Goal: Task Accomplishment & Management: Use online tool/utility

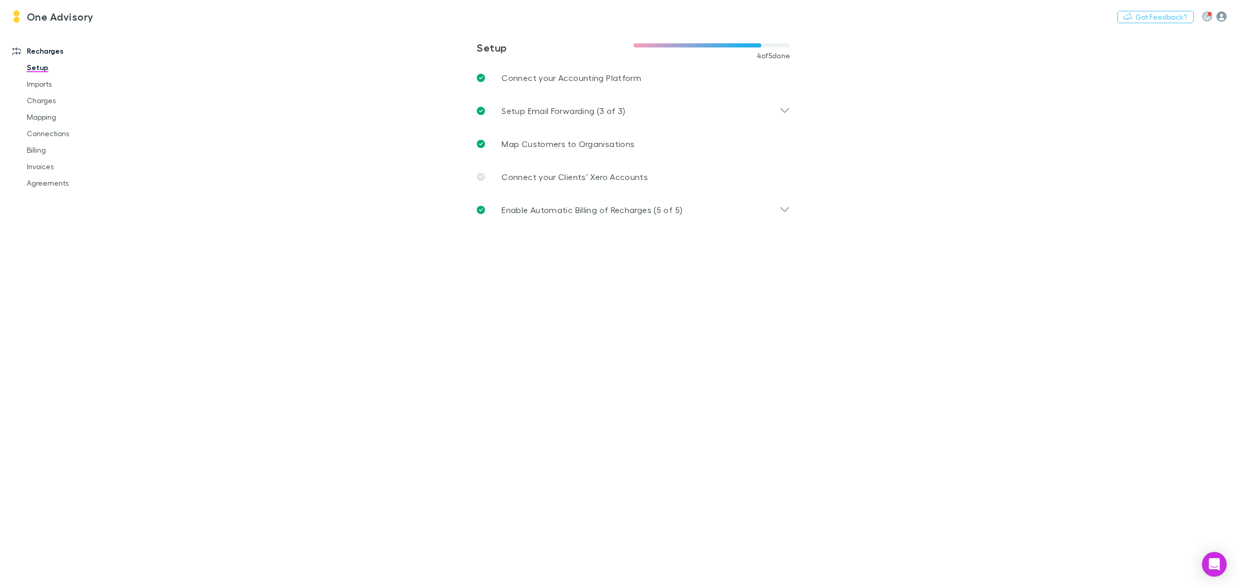
click at [1218, 19] on icon "button" at bounding box center [1222, 16] width 10 height 10
click at [1113, 223] on span "Integrations" at bounding box center [1156, 225] width 125 height 12
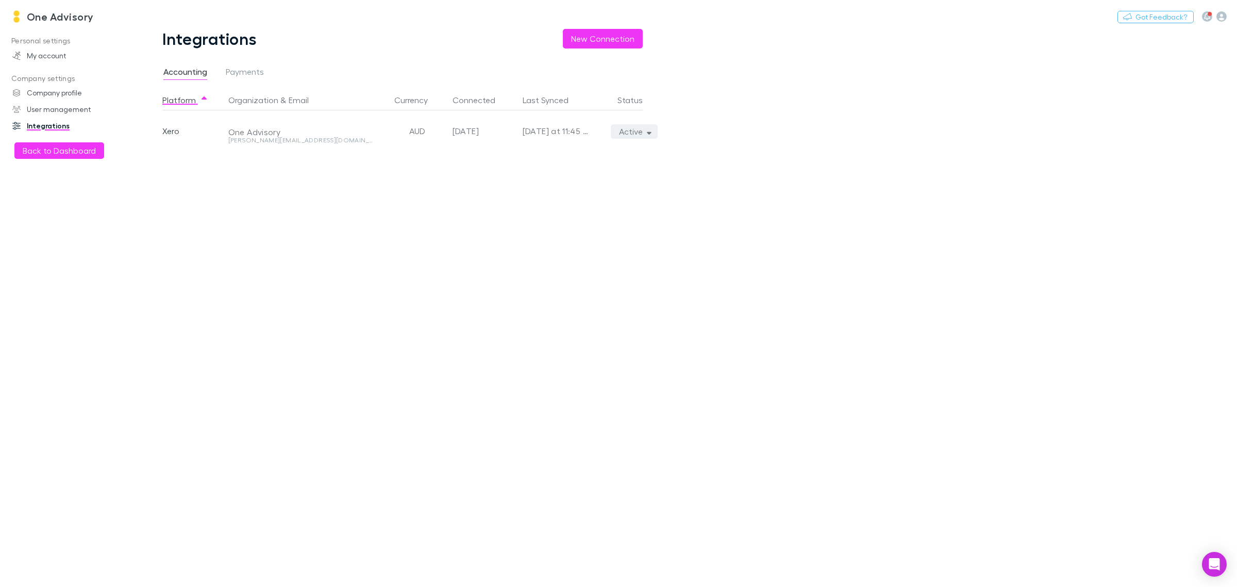
click at [649, 129] on icon "button" at bounding box center [649, 131] width 5 height 7
click at [555, 150] on p "Re-sync now" at bounding box center [586, 152] width 125 height 12
click at [168, 220] on div at bounding box center [618, 293] width 1237 height 587
click at [55, 19] on h3 "One Advisory" at bounding box center [60, 16] width 67 height 12
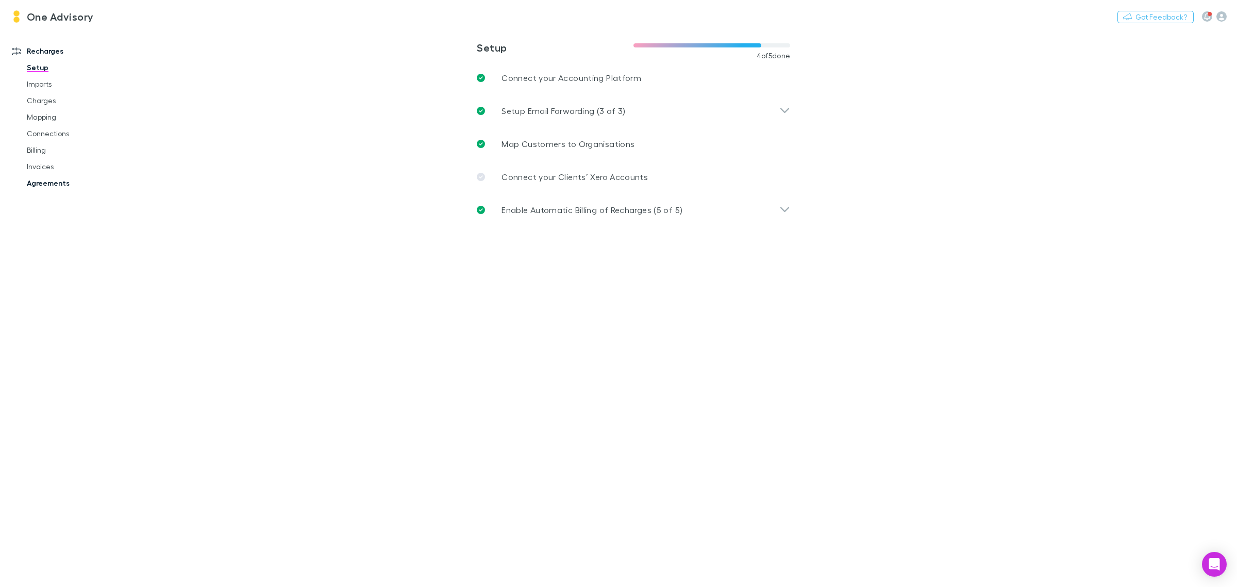
click at [37, 184] on link "Agreements" at bounding box center [80, 183] width 129 height 16
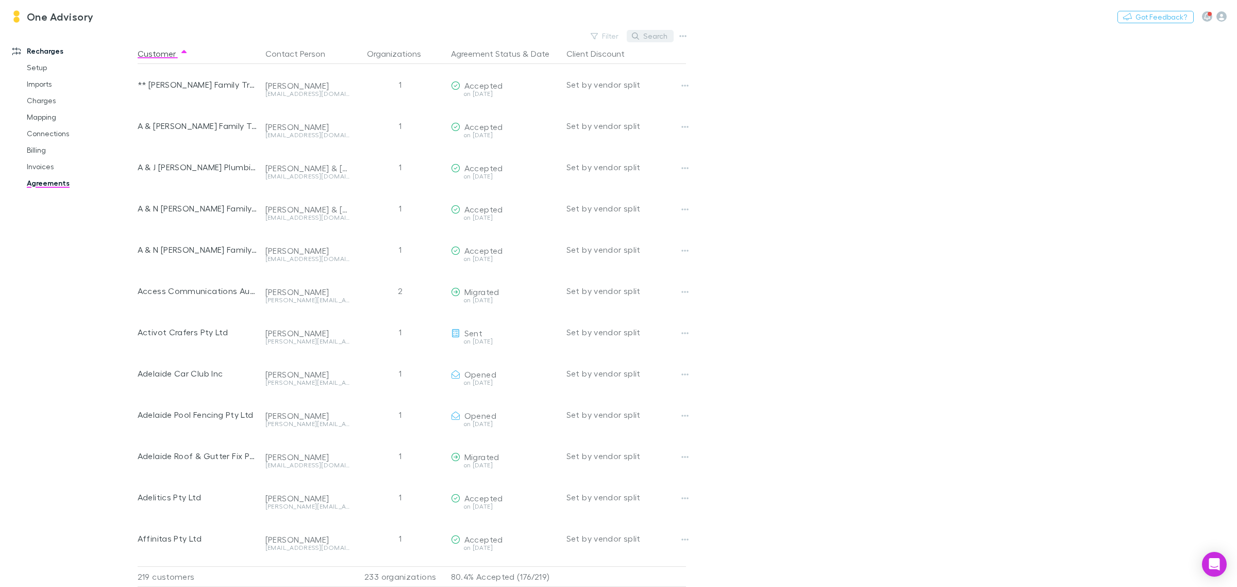
click at [657, 31] on button "Search" at bounding box center [650, 36] width 47 height 12
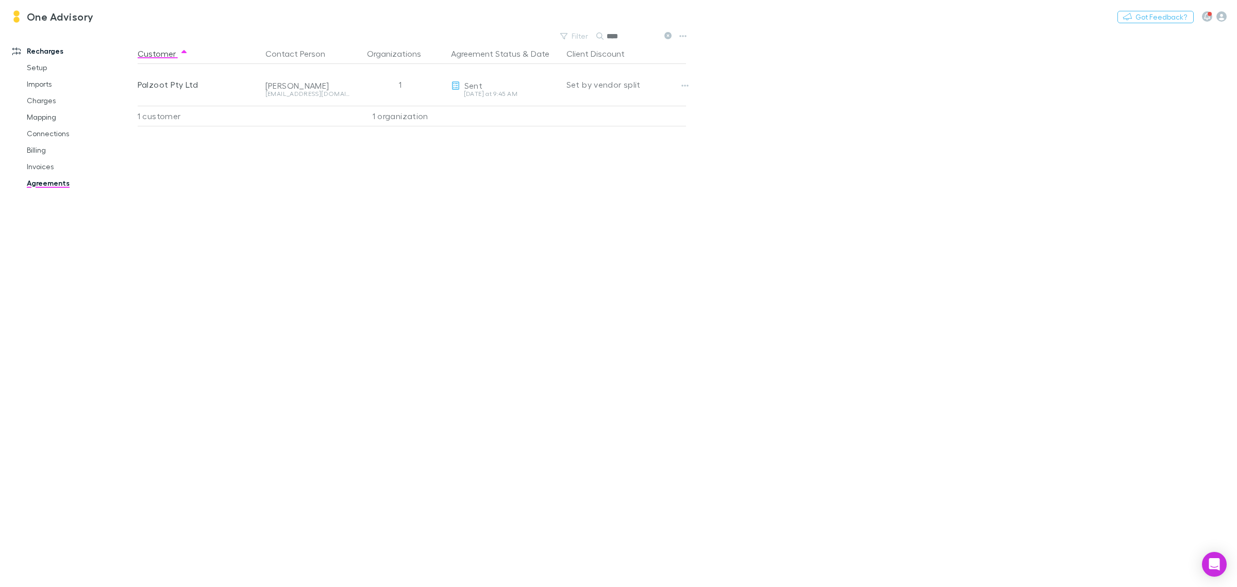
click at [667, 34] on icon at bounding box center [668, 35] width 7 height 7
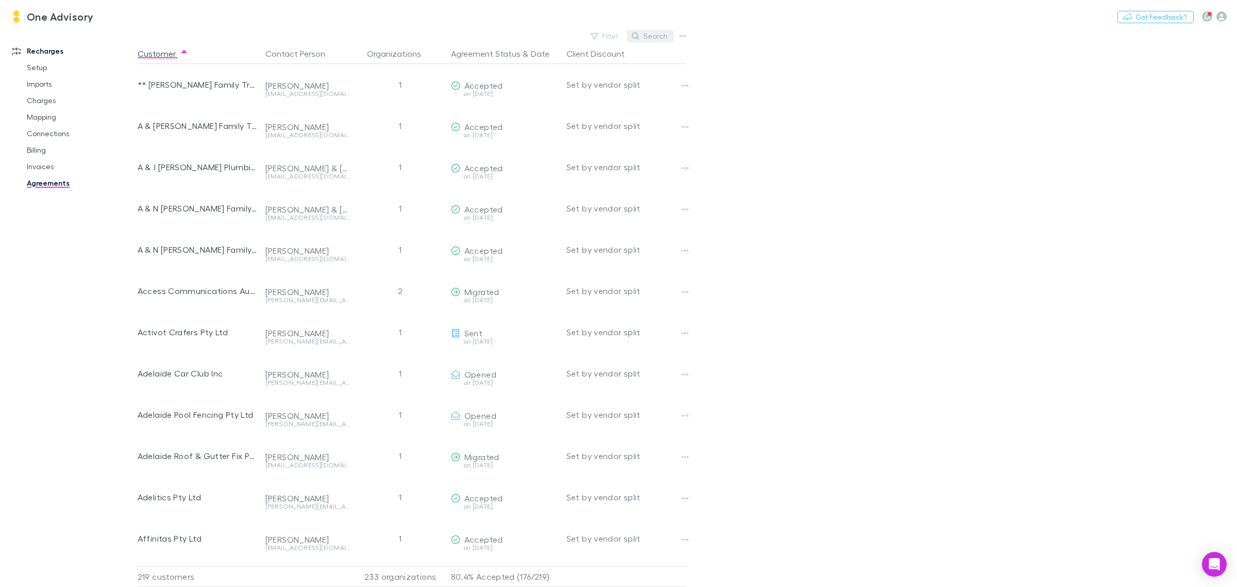
click at [669, 31] on button "Search" at bounding box center [650, 36] width 47 height 12
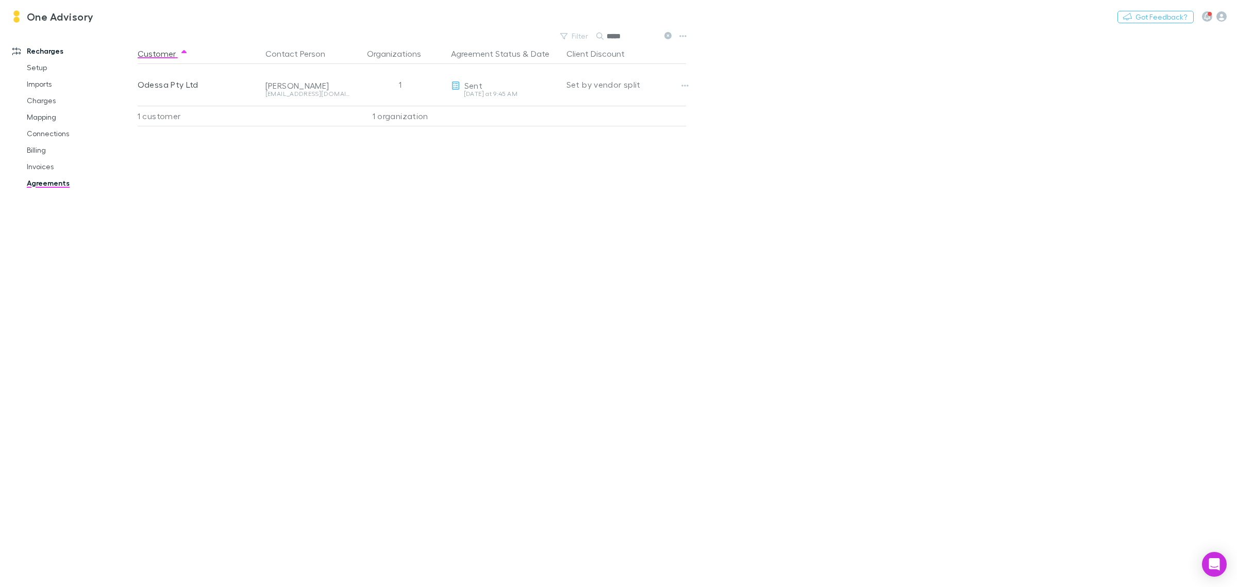
type input "*****"
click at [40, 169] on link "Invoices" at bounding box center [80, 166] width 129 height 16
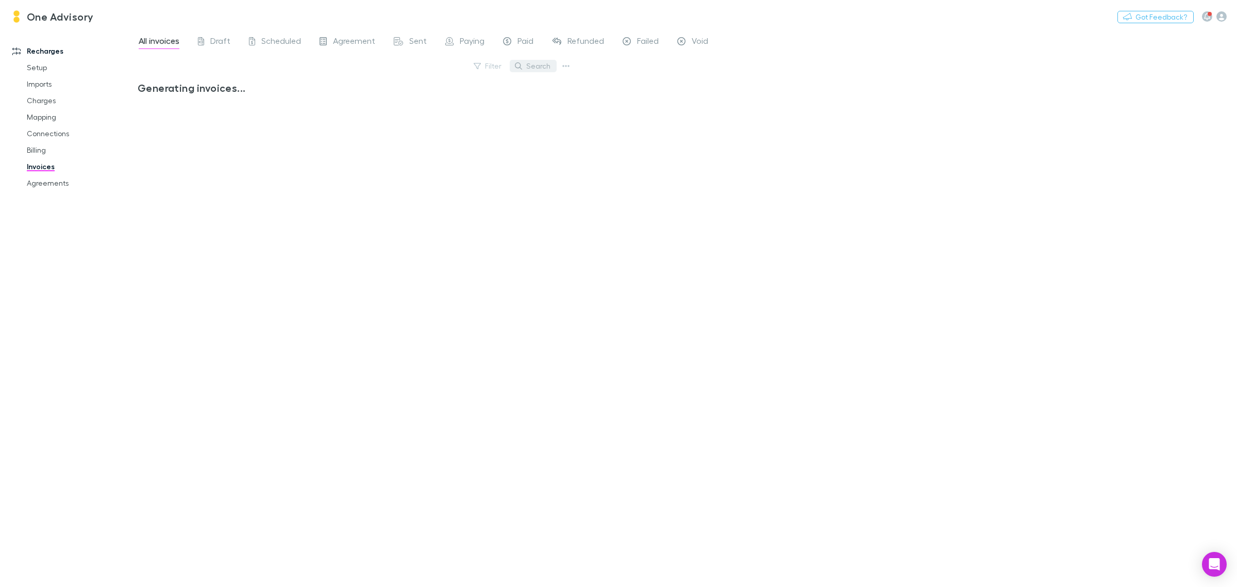
click at [533, 68] on button "Search" at bounding box center [533, 66] width 47 height 12
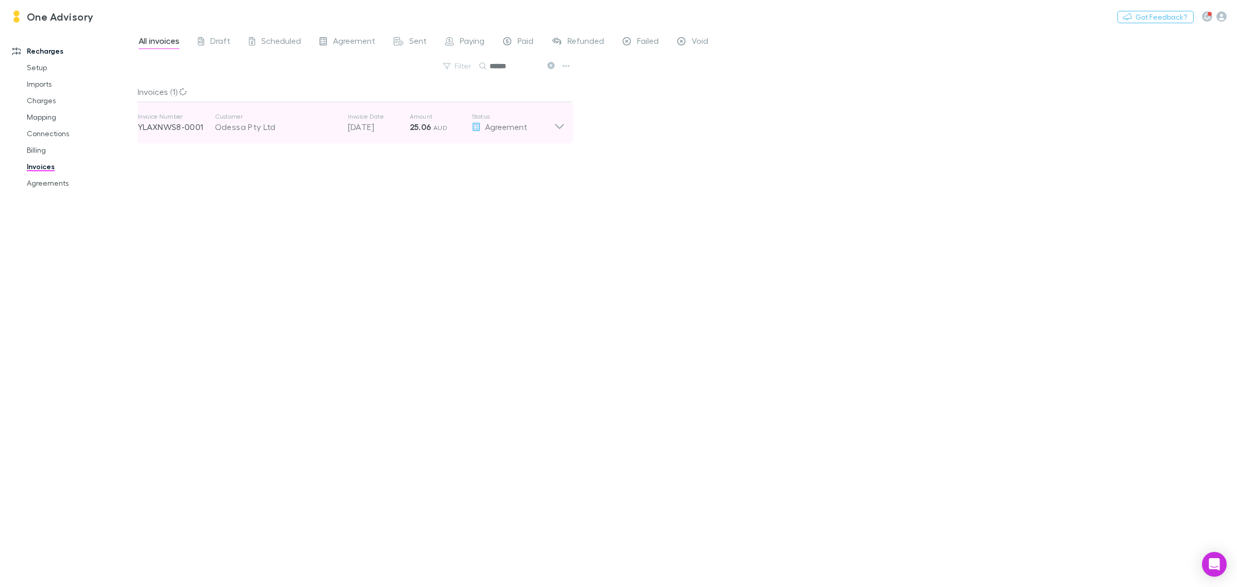
type input "******"
click at [558, 122] on icon at bounding box center [559, 122] width 11 height 21
